Goal: Task Accomplishment & Management: Use online tool/utility

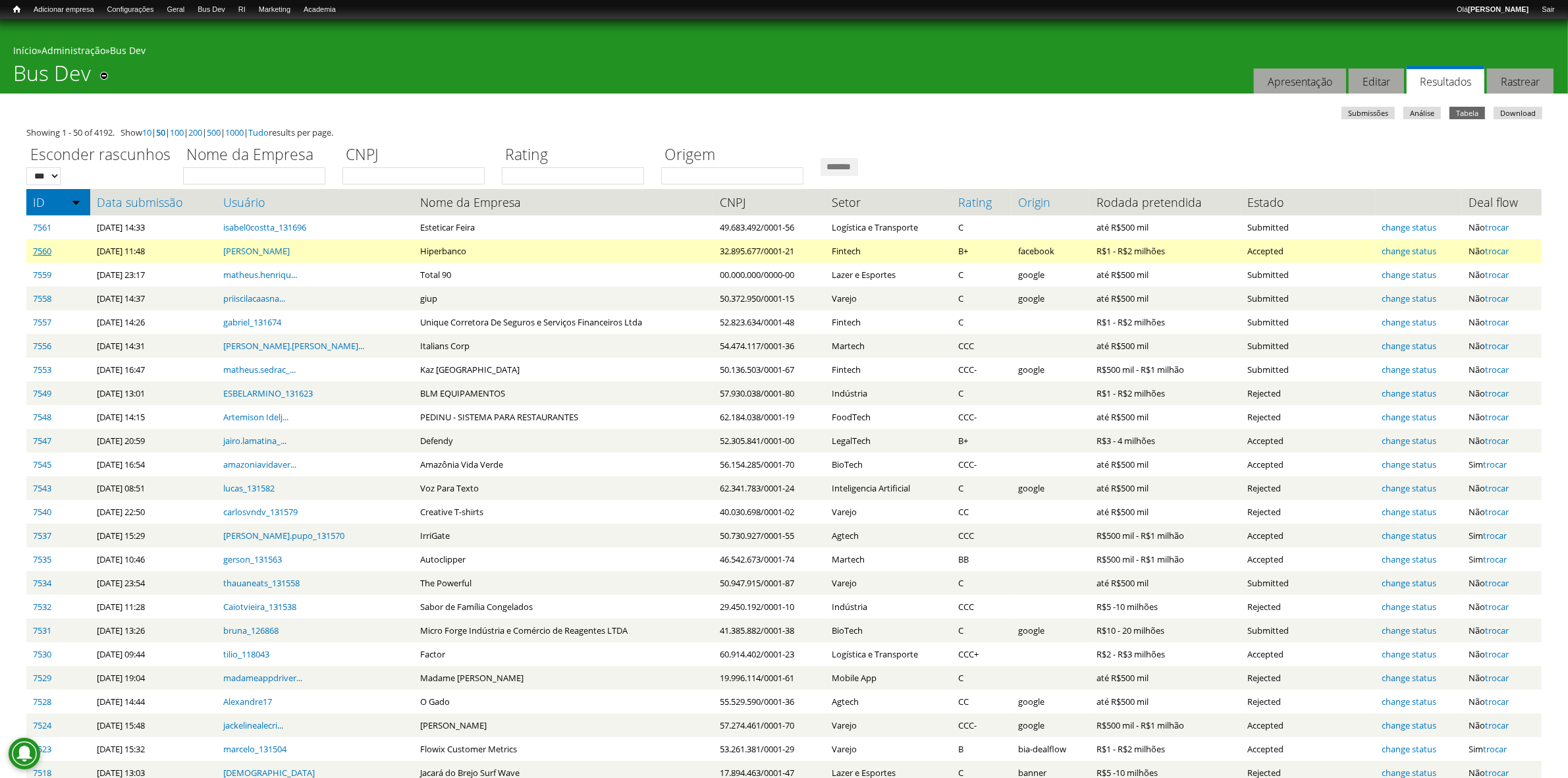
click at [46, 249] on link "7560" at bounding box center [42, 251] width 18 height 12
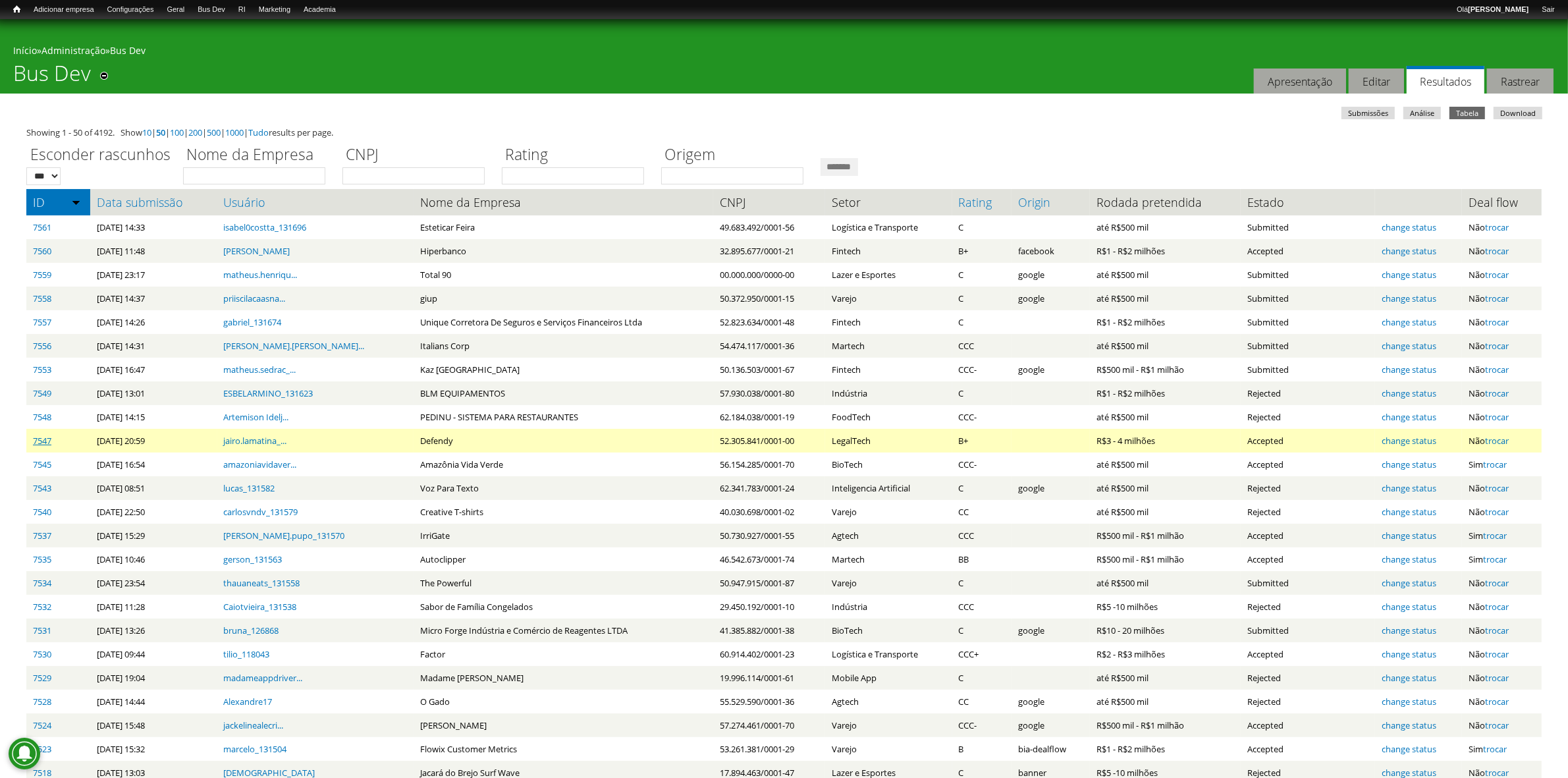
click at [48, 437] on link "7547" at bounding box center [42, 441] width 18 height 12
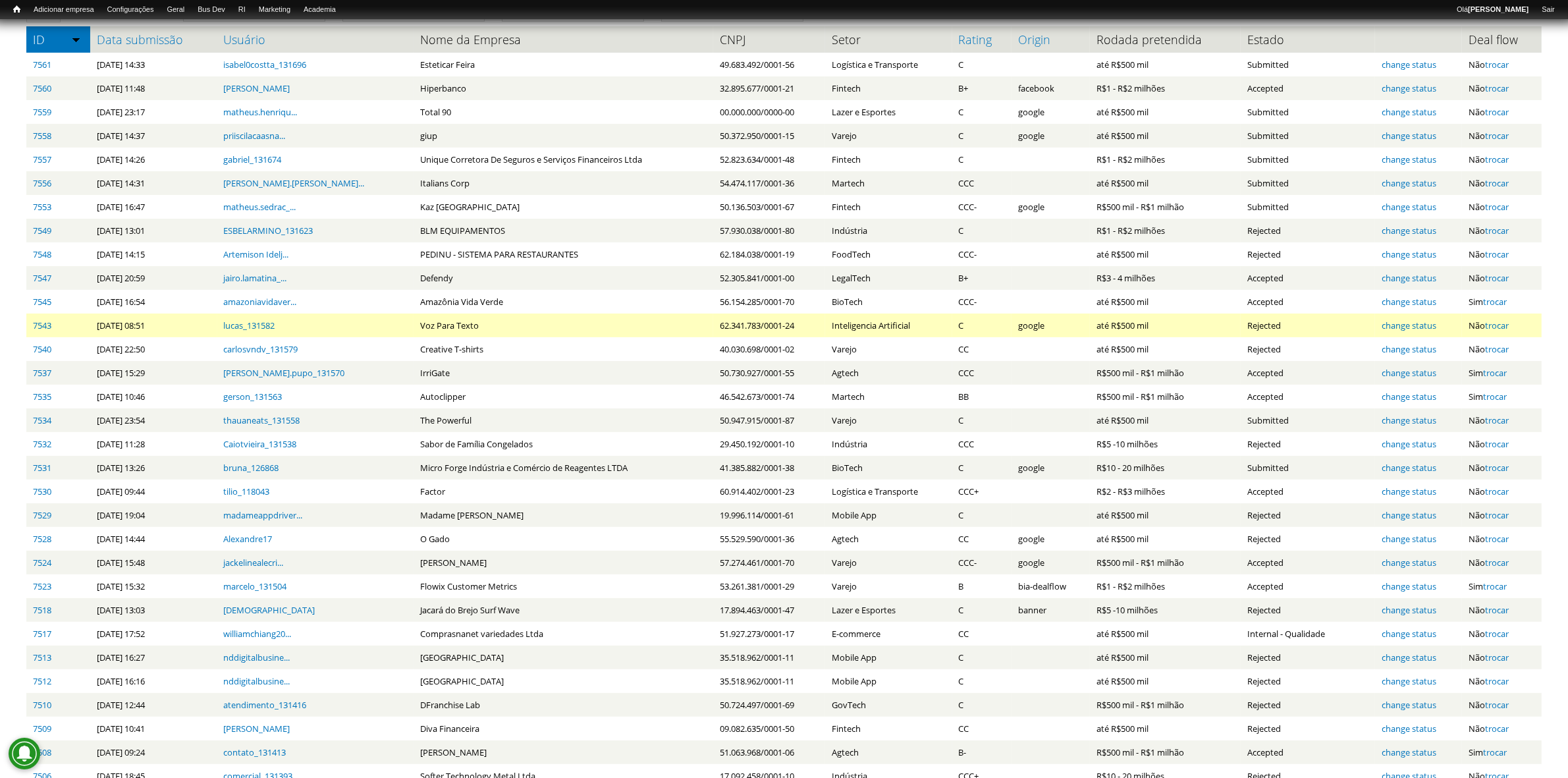
scroll to position [165, 0]
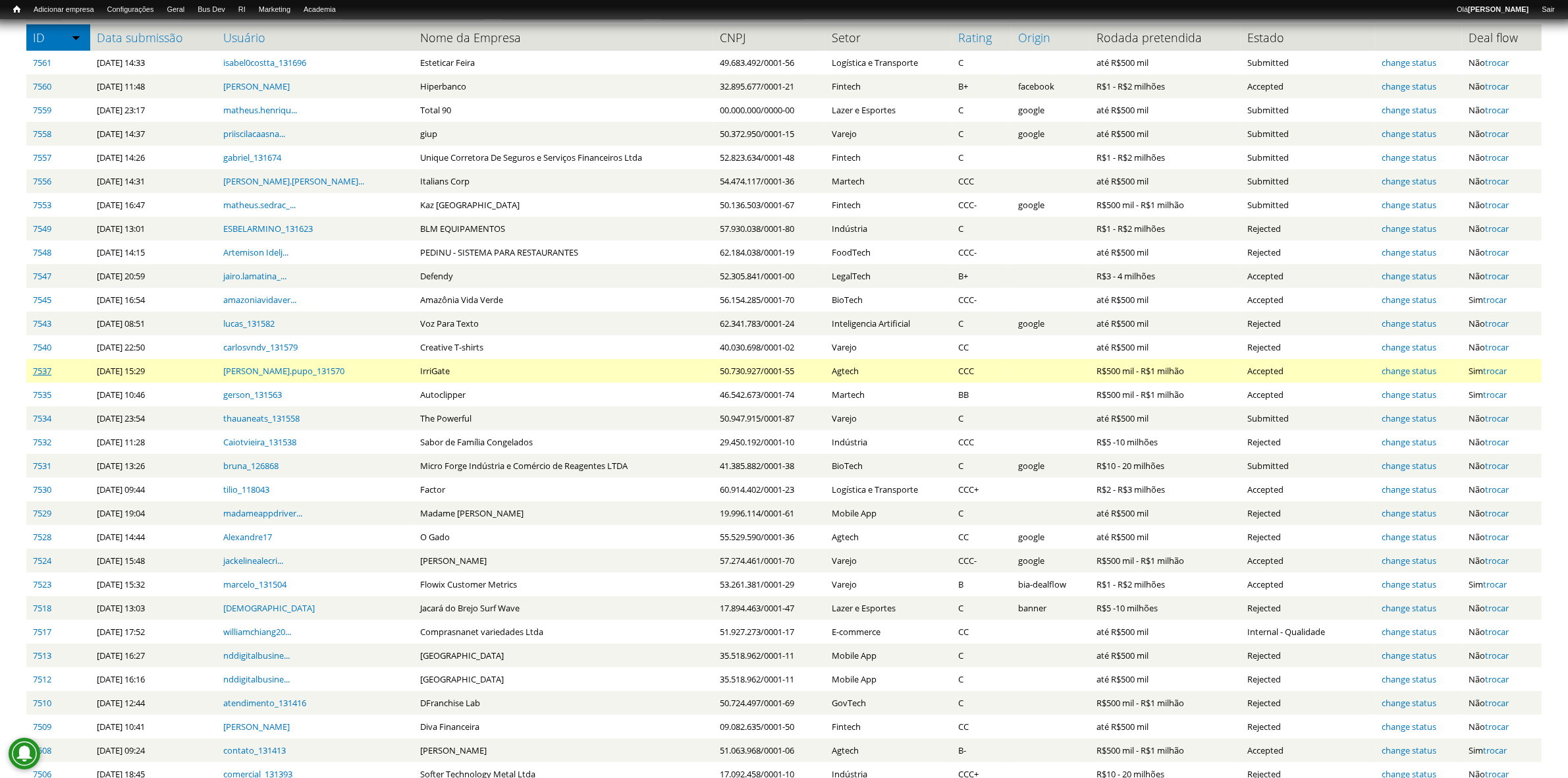
click at [38, 370] on link "7537" at bounding box center [42, 371] width 18 height 12
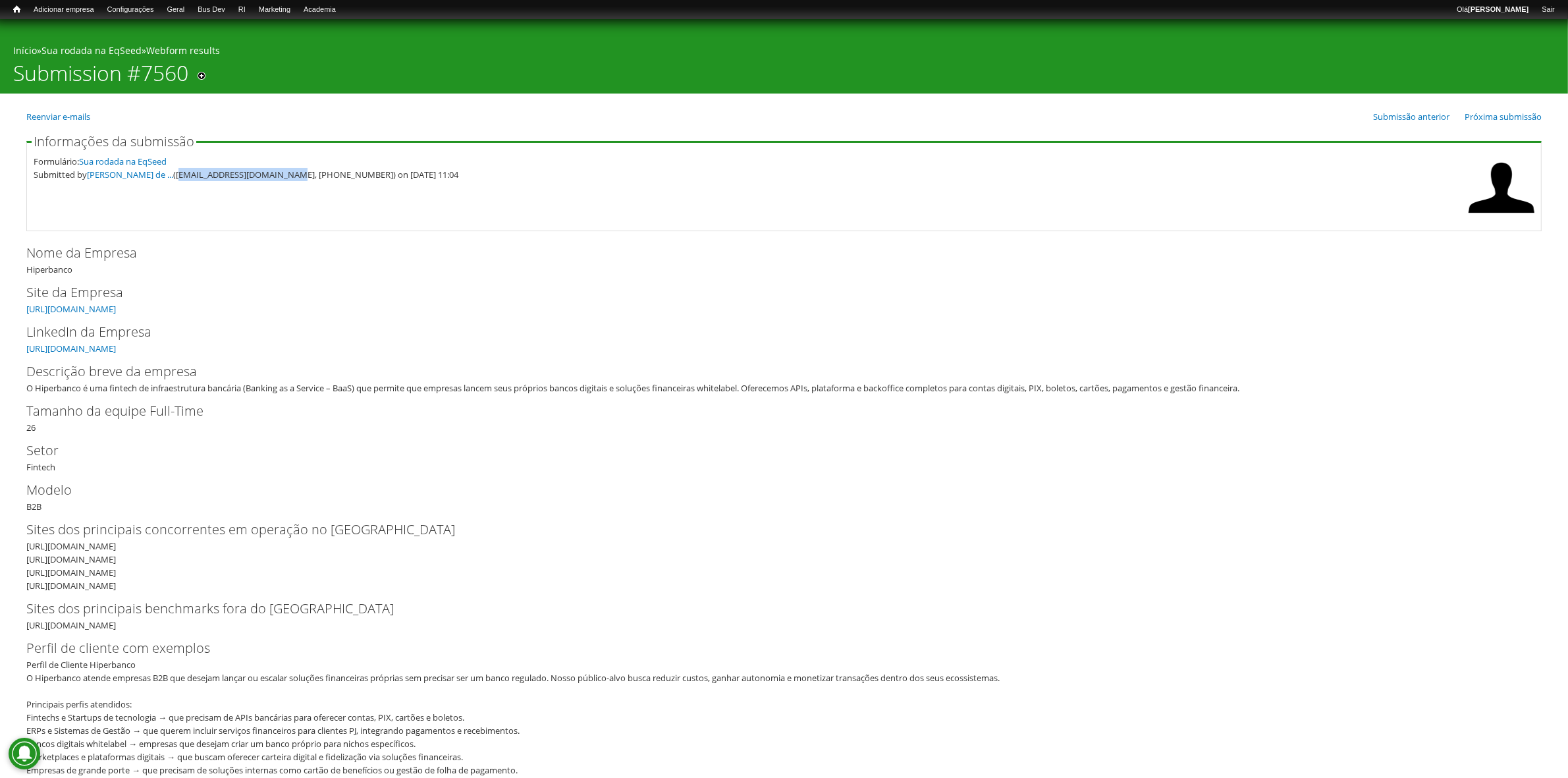
drag, startPoint x: 160, startPoint y: 175, endPoint x: 271, endPoint y: 172, distance: 111.0
click at [271, 172] on div "Submitted by Carlos Ivan de ... (carlosivan@hiperbanco.com, (71) 9 8203-1199) o…" at bounding box center [748, 175] width 1429 height 13
copy div "carlosivan@hiperbanco.com"
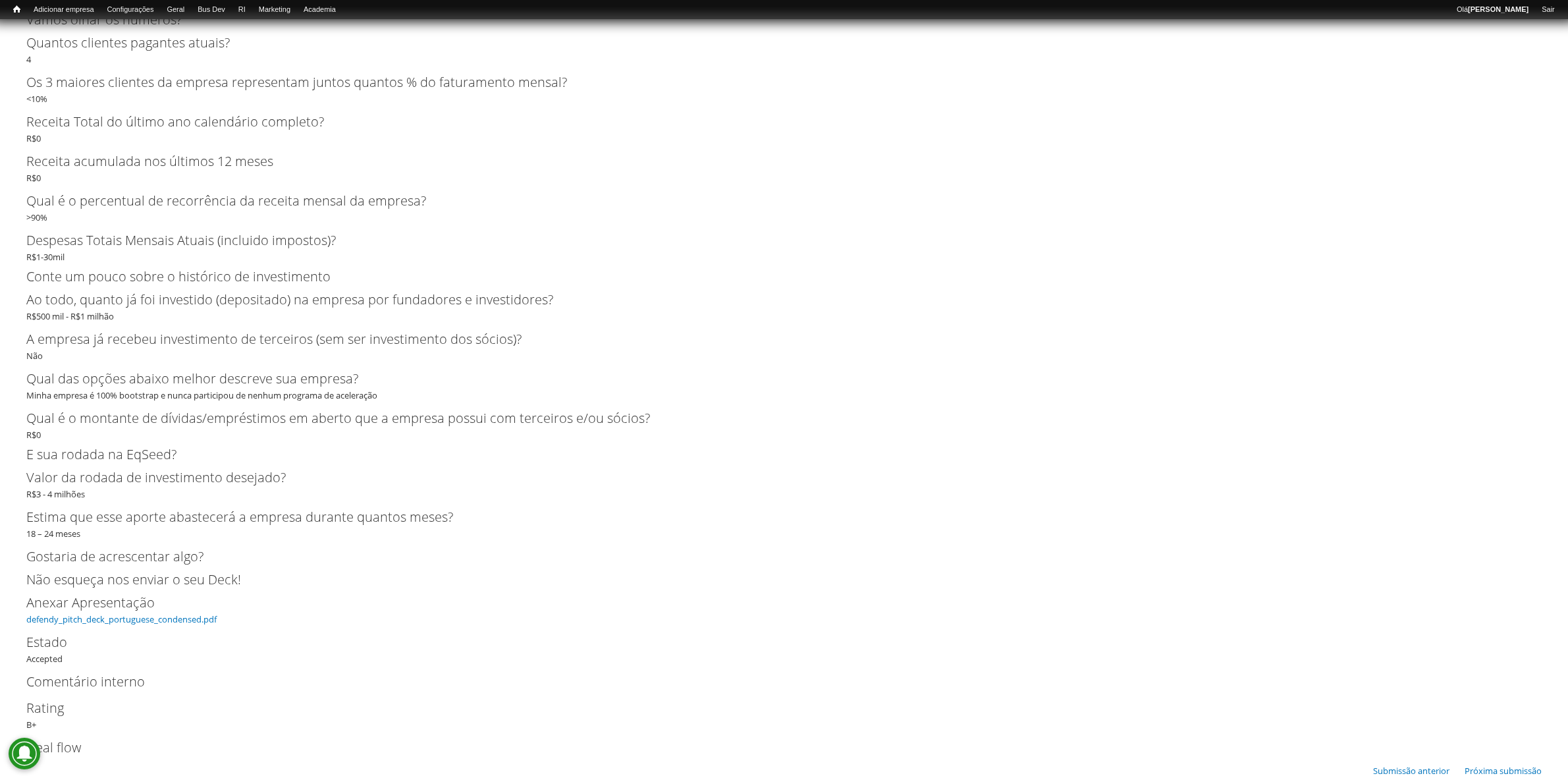
scroll to position [2193, 0]
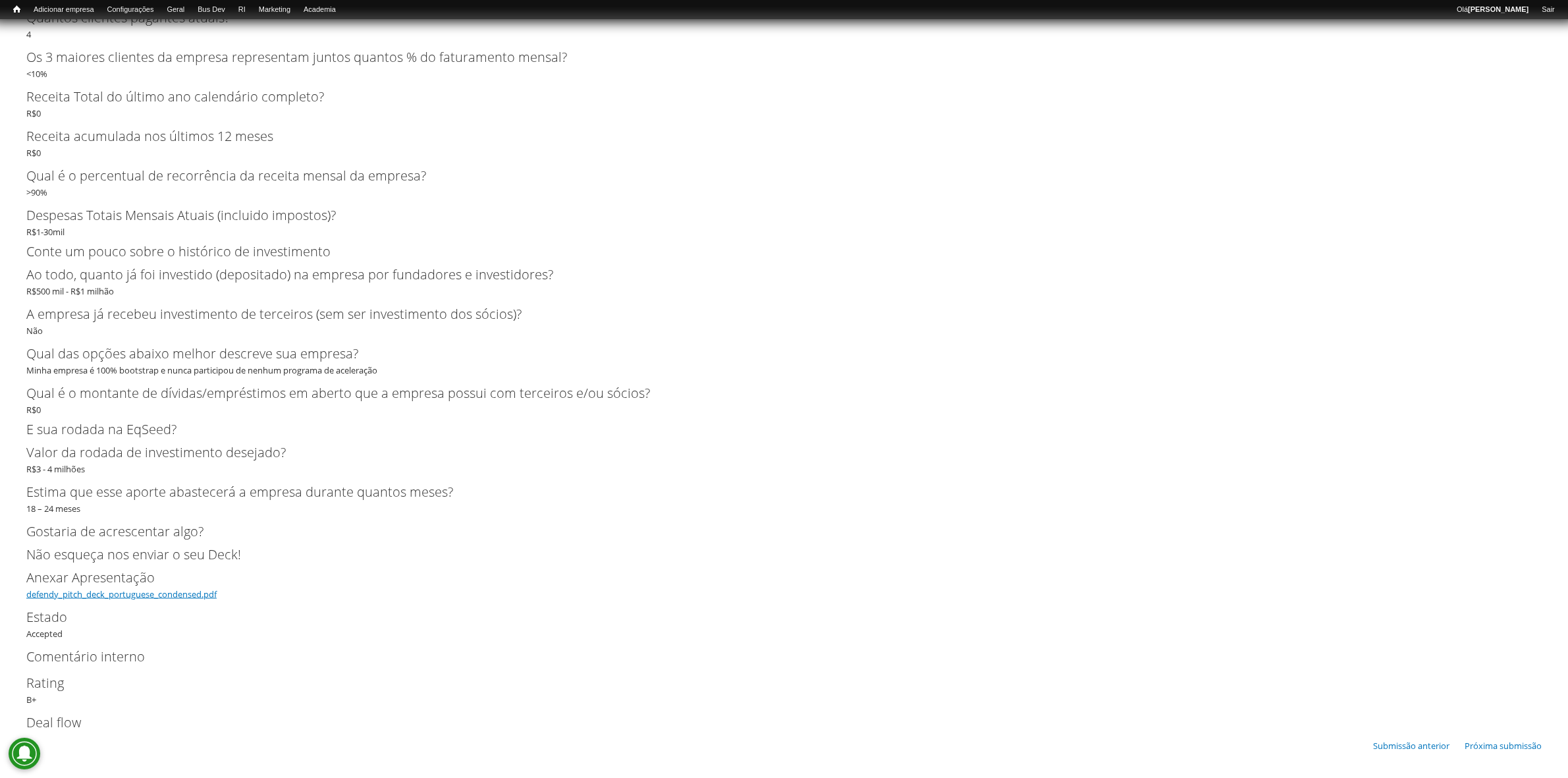
click at [154, 596] on link "defendy_pitch_deck_portuguese_condensed.pdf" at bounding box center [122, 594] width 191 height 12
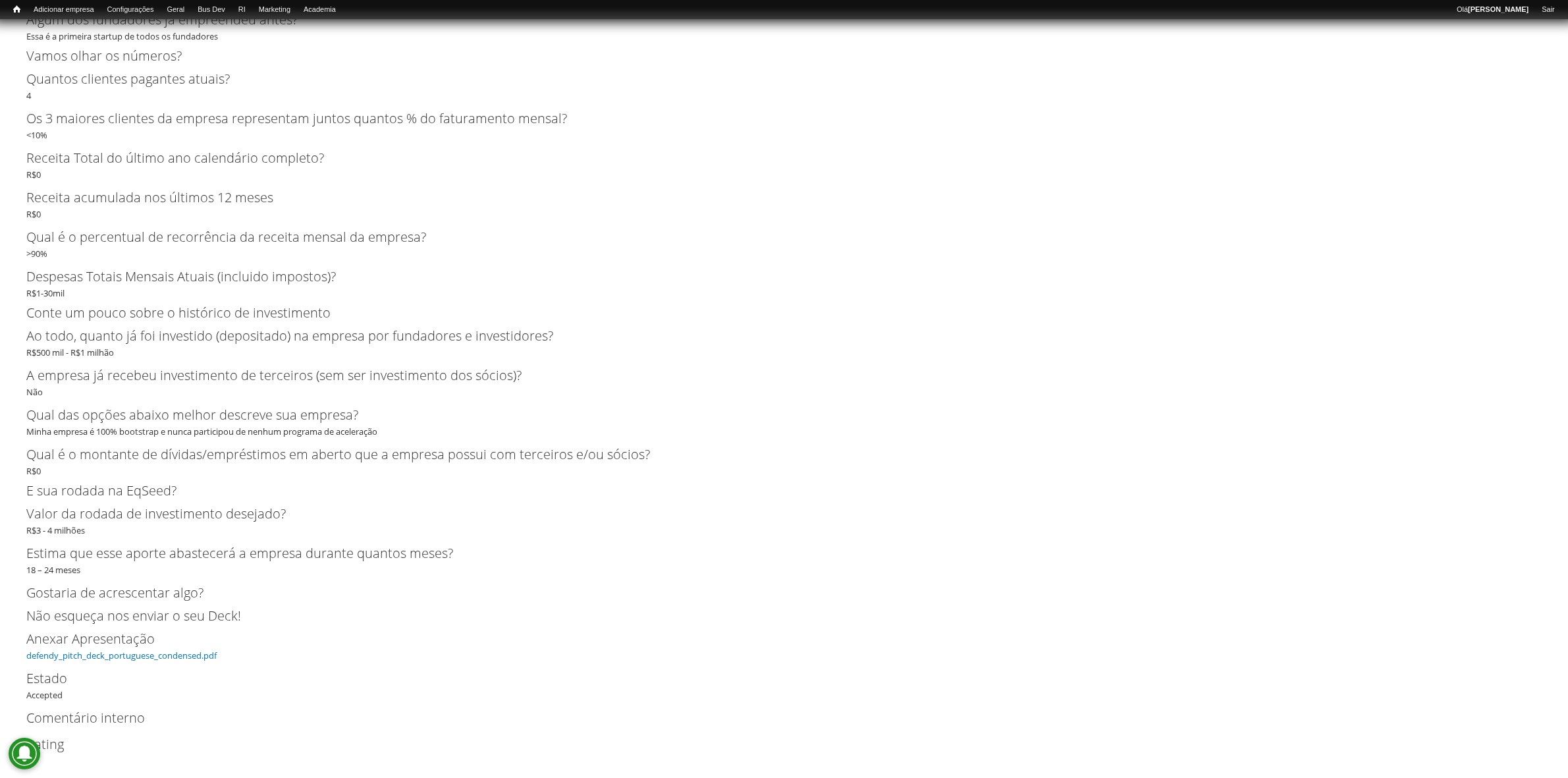
scroll to position [2110, 0]
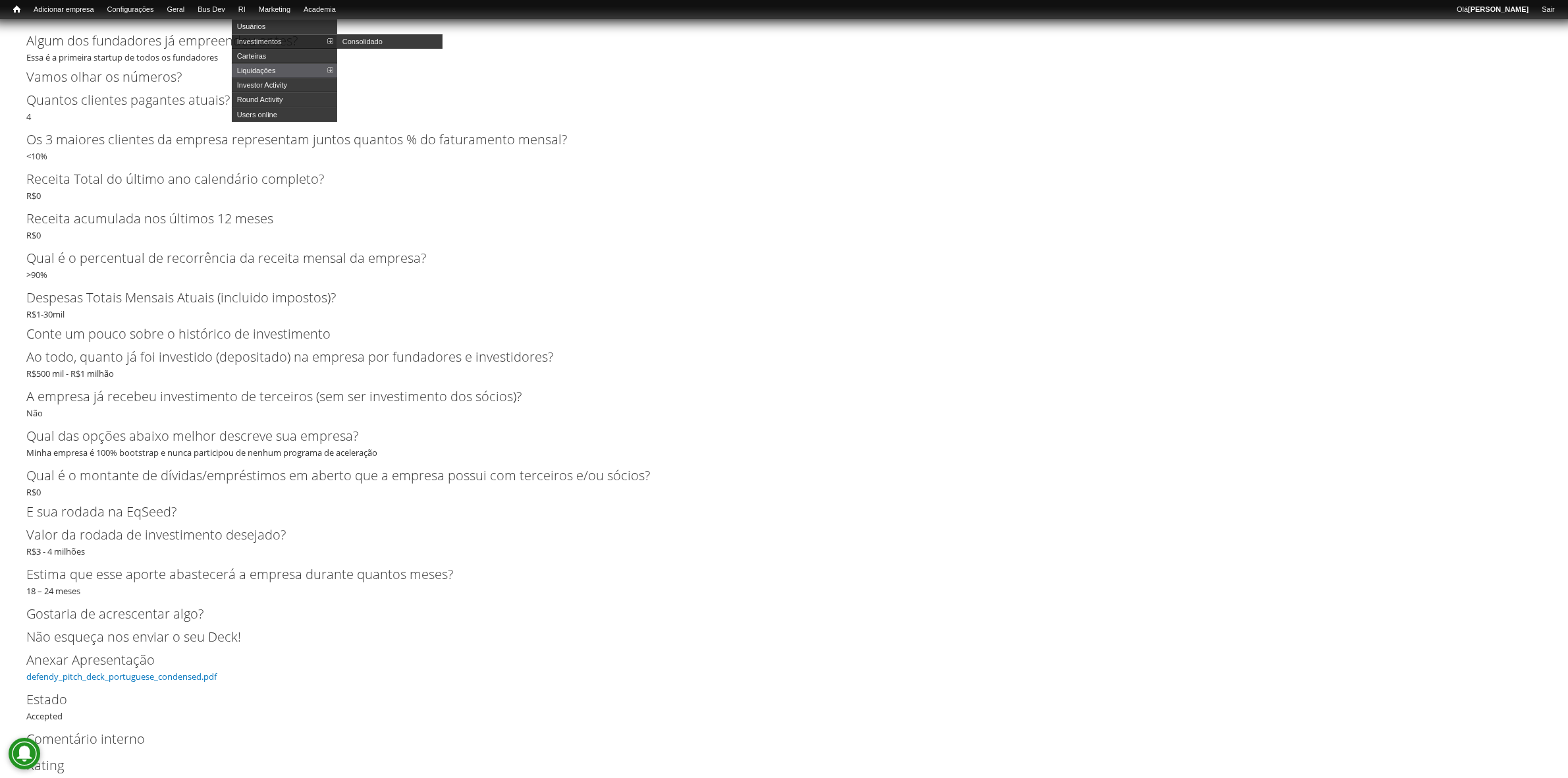
click at [272, 33] on link "Usuários" at bounding box center [284, 26] width 106 height 14
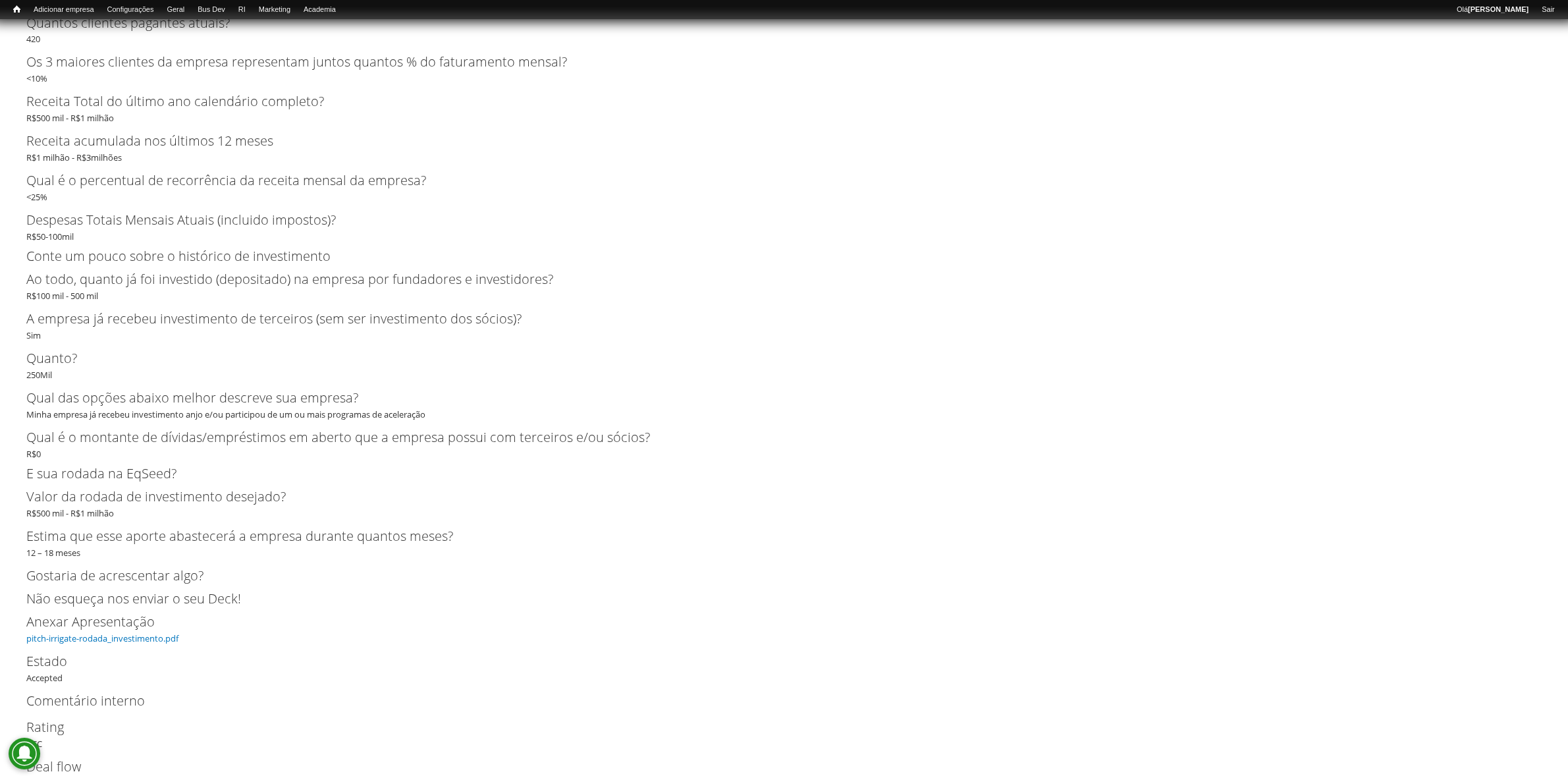
scroll to position [3158, 0]
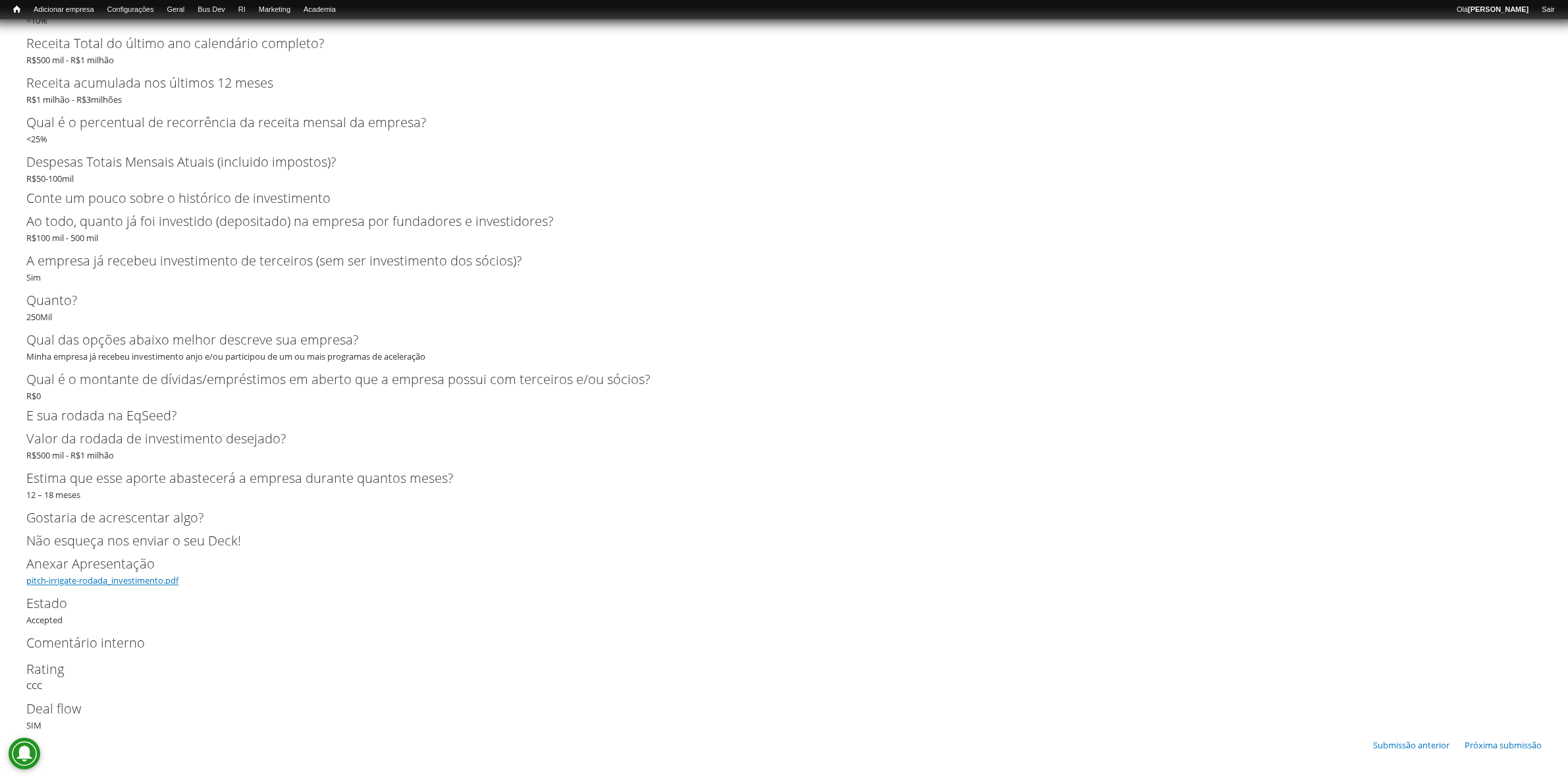
click at [113, 575] on link "pitch-irrigate-rodada_investimento.pdf" at bounding box center [103, 580] width 152 height 12
click at [254, 50] on link "Webform table" at bounding box center [243, 56] width 106 height 14
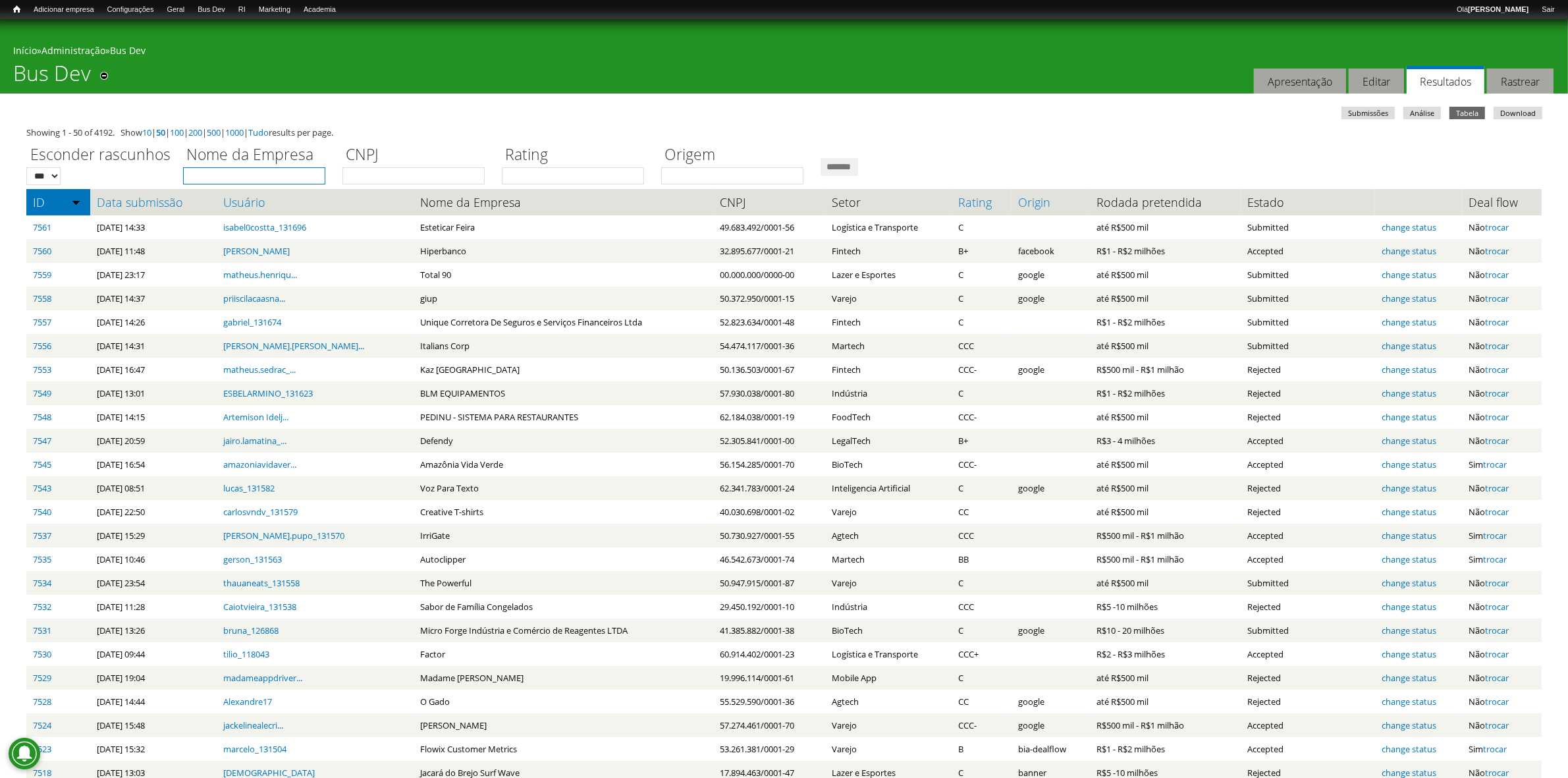
click at [265, 176] on input "Nome da Empresa" at bounding box center [255, 175] width 143 height 17
type input "******"
click at [821, 158] on input "*******" at bounding box center [839, 167] width 38 height 18
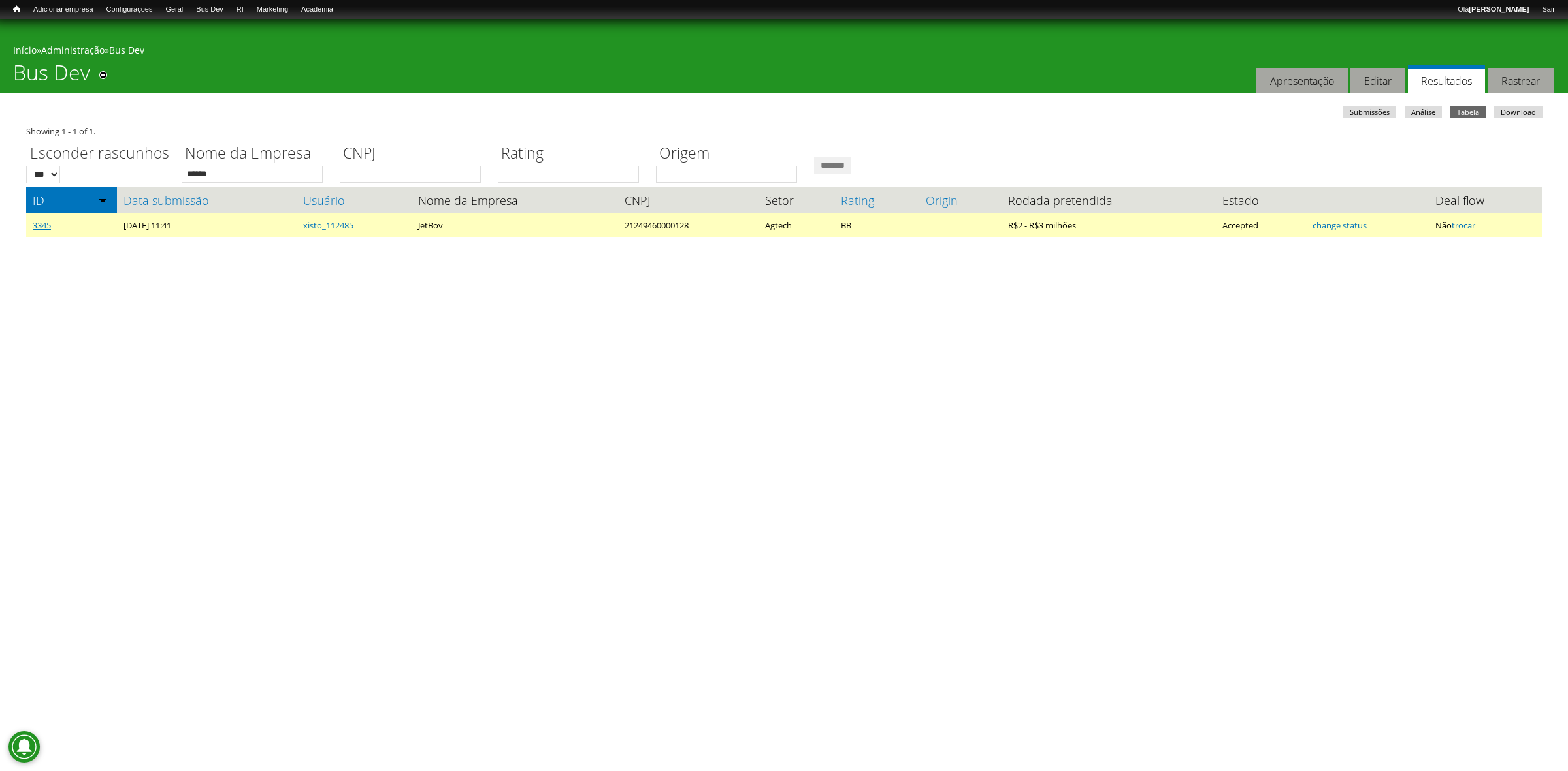
click at [44, 223] on link "3345" at bounding box center [41, 225] width 18 height 12
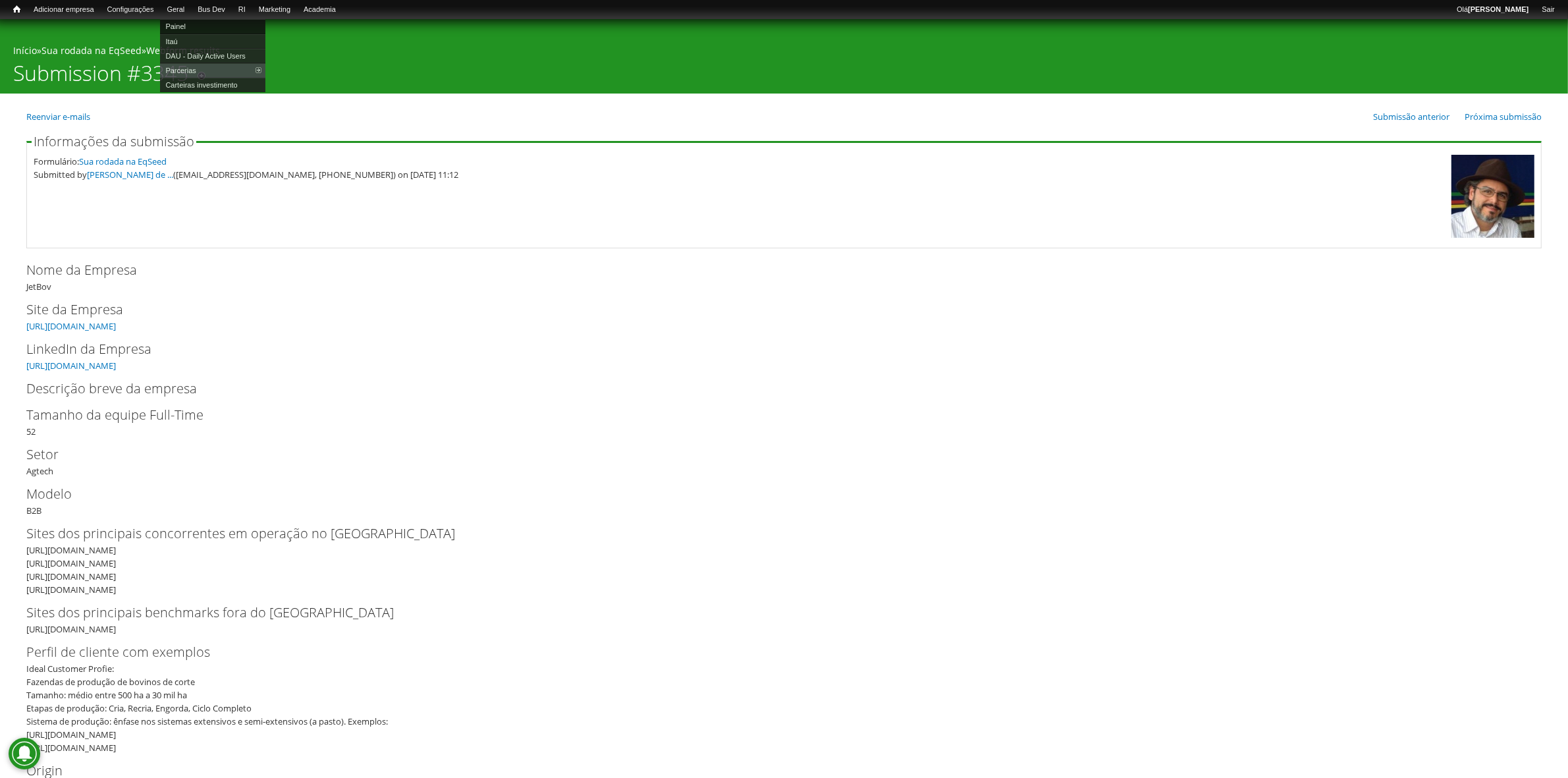
click at [190, 23] on link "Painel" at bounding box center [213, 26] width 106 height 14
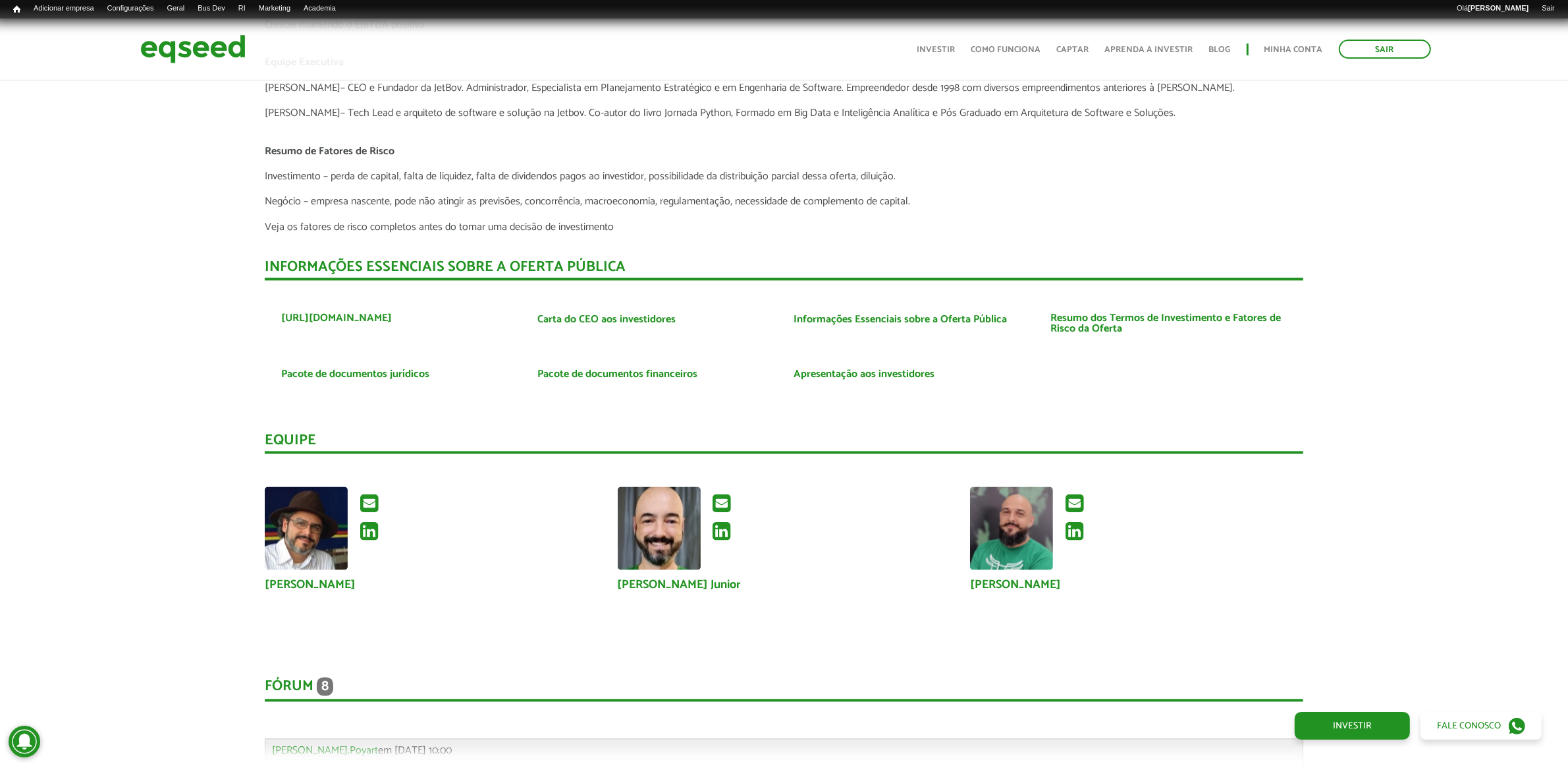
scroll to position [3199, 0]
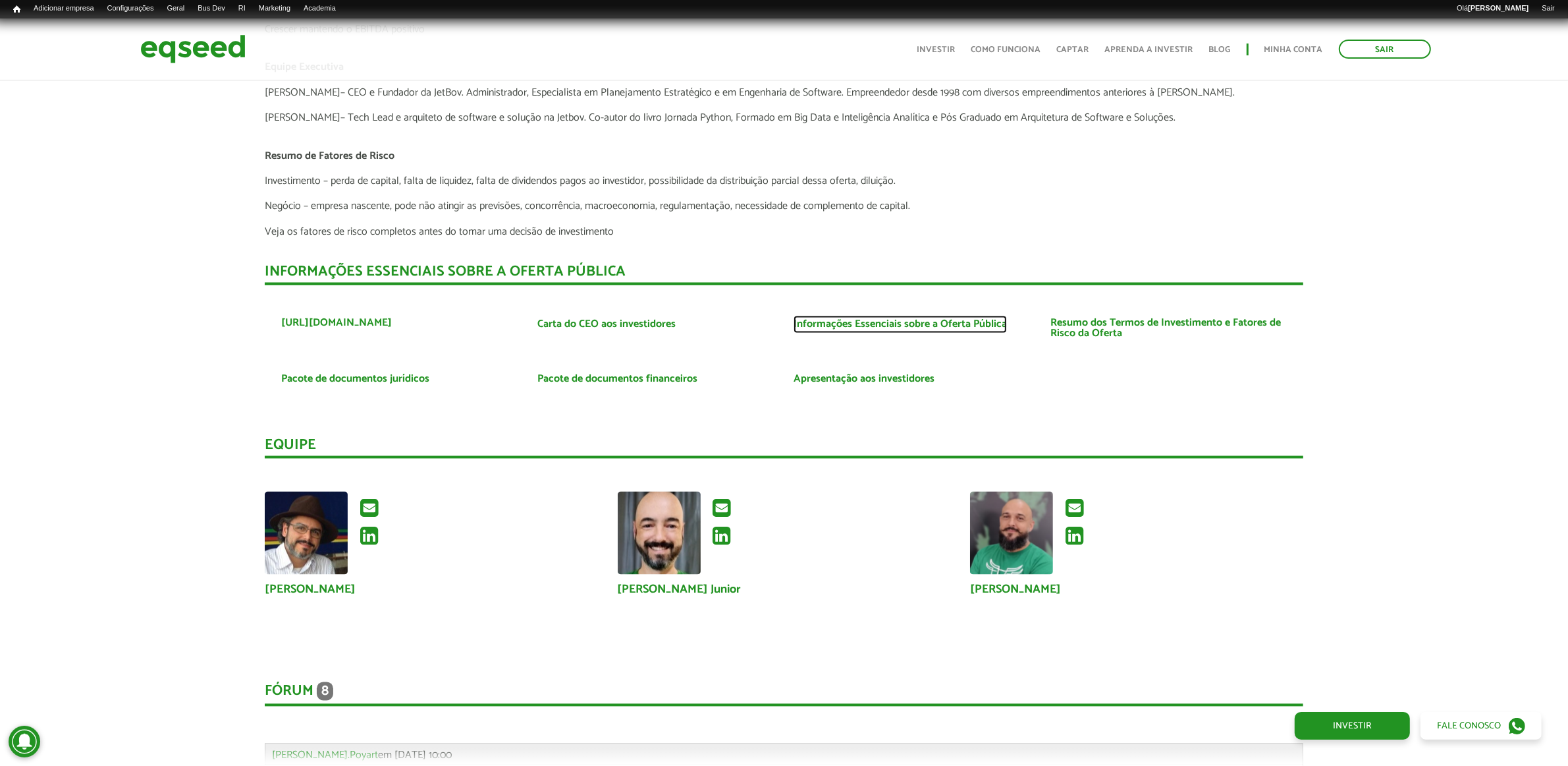
click at [915, 319] on link "Informações Essenciais sobre a Oferta Pública" at bounding box center [900, 324] width 213 height 10
